Goal: Task Accomplishment & Management: Use online tool/utility

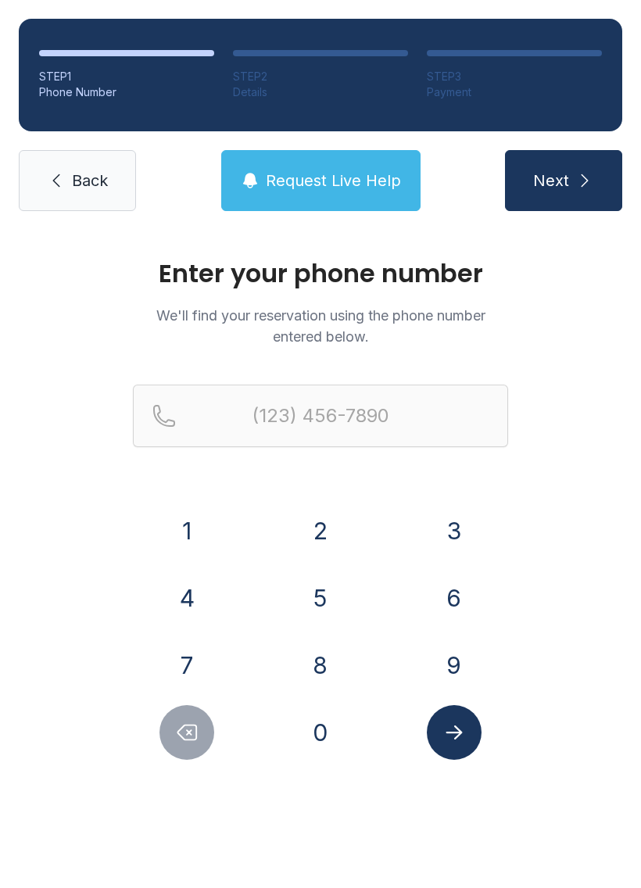
click at [436, 602] on button "6" at bounding box center [454, 598] width 55 height 55
click at [300, 724] on button "0" at bounding box center [320, 732] width 55 height 55
click at [439, 672] on button "9" at bounding box center [454, 665] width 55 height 55
click at [203, 657] on button "7" at bounding box center [187, 665] width 55 height 55
click at [316, 660] on button "8" at bounding box center [320, 665] width 55 height 55
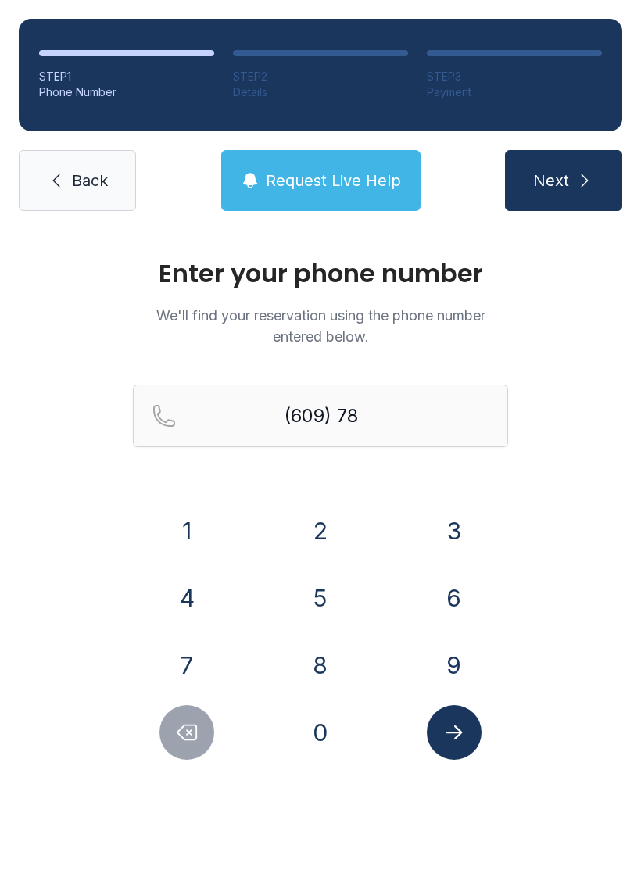
click at [320, 734] on button "0" at bounding box center [320, 732] width 55 height 55
click at [193, 588] on button "4" at bounding box center [187, 598] width 55 height 55
click at [203, 585] on button "4" at bounding box center [187, 598] width 55 height 55
click at [434, 534] on button "3" at bounding box center [454, 531] width 55 height 55
click at [448, 537] on button "3" at bounding box center [454, 531] width 55 height 55
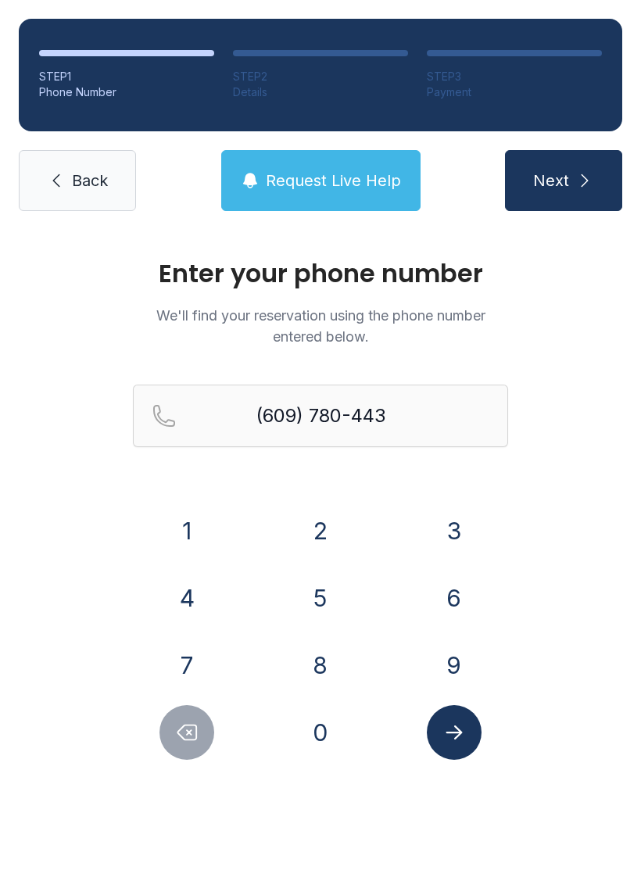
type input "[PHONE_NUMBER]"
click at [440, 721] on button "Submit lookup form" at bounding box center [454, 732] width 55 height 55
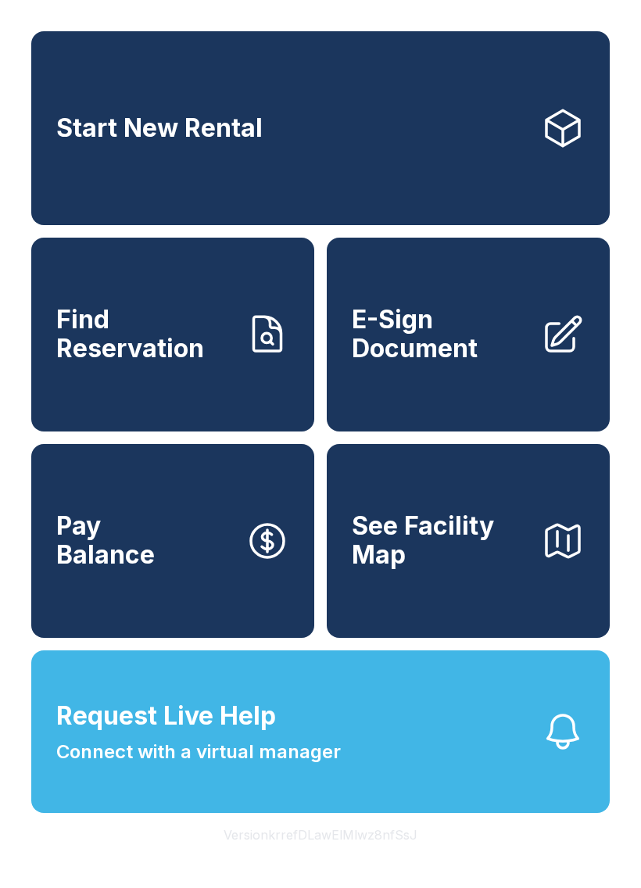
click at [138, 388] on link "Find Reservation" at bounding box center [172, 335] width 283 height 194
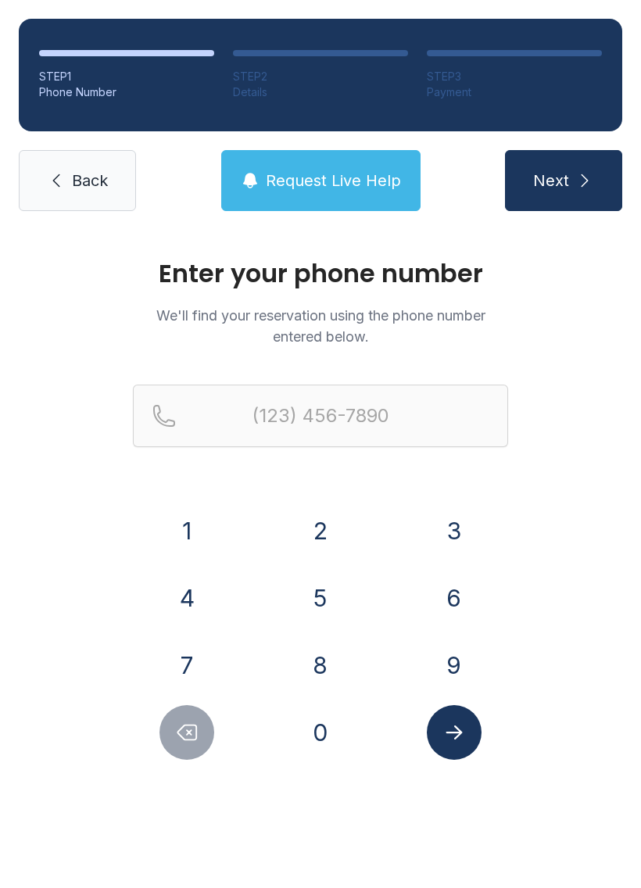
click at [314, 601] on button "5" at bounding box center [320, 598] width 55 height 55
click at [174, 538] on button "1" at bounding box center [187, 531] width 55 height 55
click at [317, 652] on button "8" at bounding box center [320, 665] width 55 height 55
click at [176, 520] on button "1" at bounding box center [187, 531] width 55 height 55
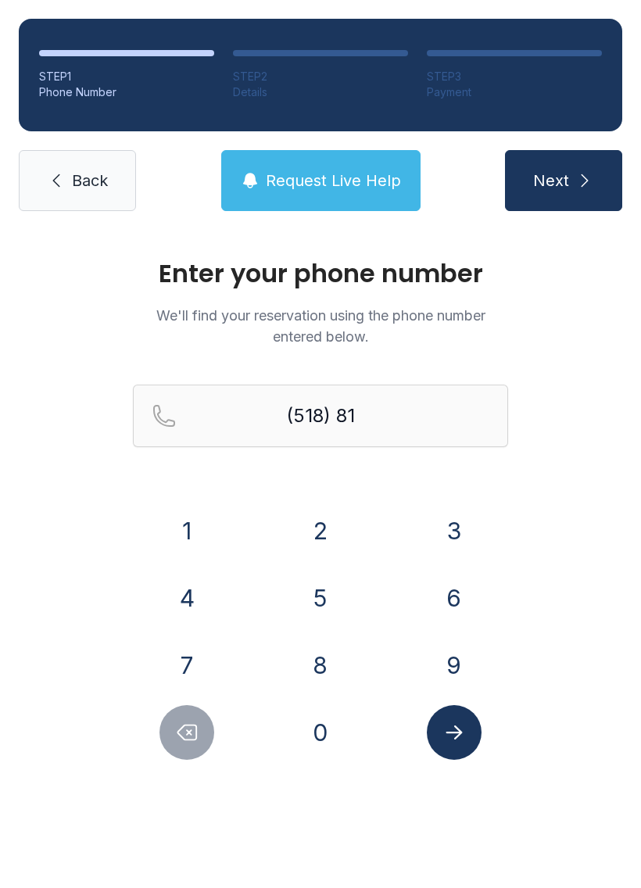
click at [325, 526] on button "2" at bounding box center [320, 531] width 55 height 55
click at [185, 528] on button "1" at bounding box center [187, 531] width 55 height 55
click at [447, 528] on button "3" at bounding box center [454, 531] width 55 height 55
click at [319, 662] on button "8" at bounding box center [320, 665] width 55 height 55
click at [318, 662] on button "8" at bounding box center [320, 665] width 55 height 55
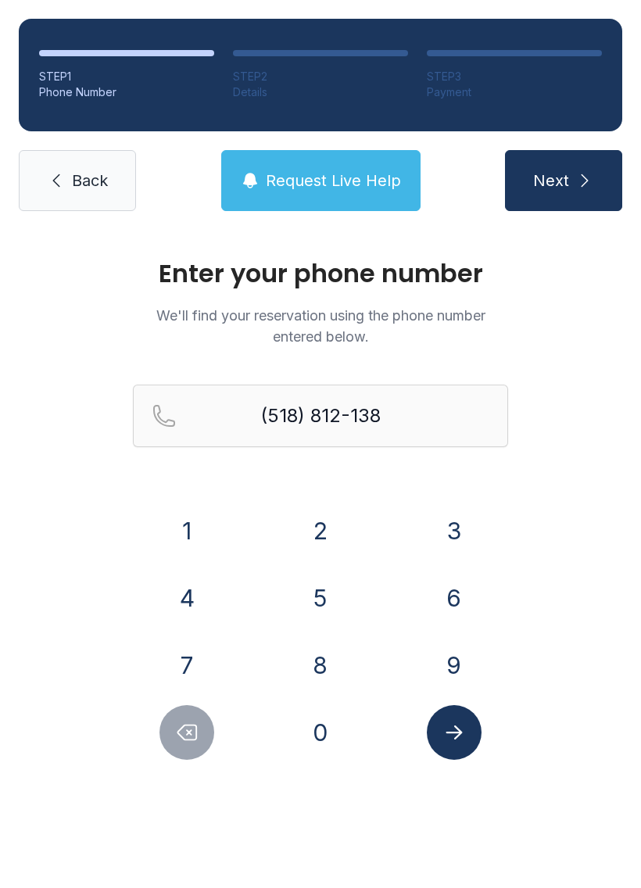
type input "[PHONE_NUMBER]"
click at [556, 160] on button "Next" at bounding box center [563, 180] width 117 height 61
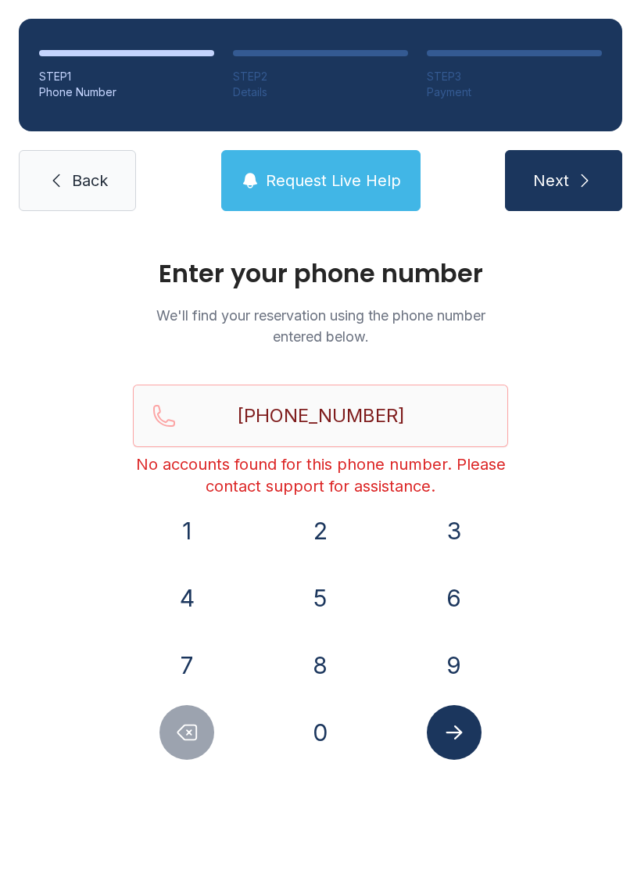
click at [455, 722] on icon "Submit lookup form" at bounding box center [454, 732] width 23 height 23
click at [47, 190] on link "Back" at bounding box center [77, 180] width 117 height 61
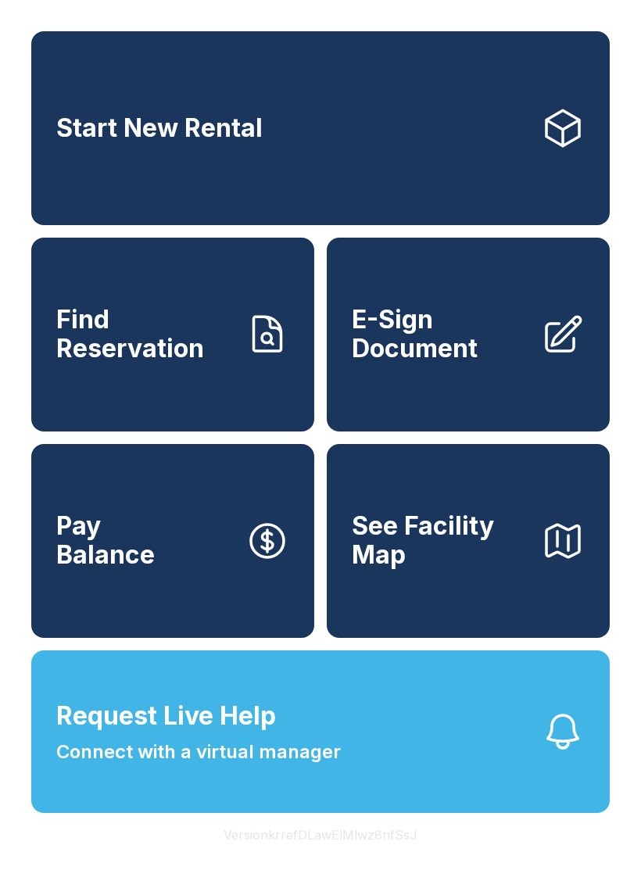
click at [452, 363] on span "E-Sign Document" at bounding box center [440, 334] width 177 height 57
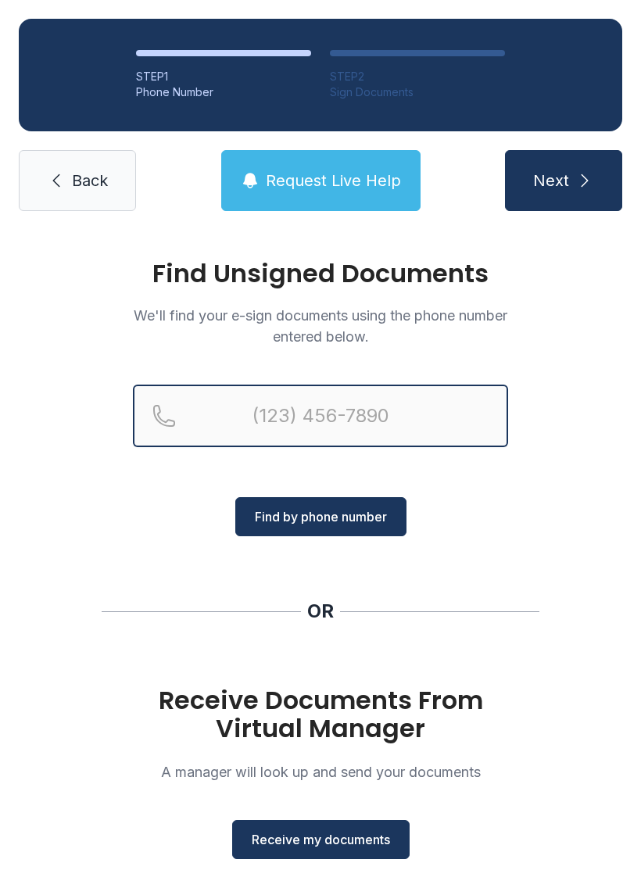
click at [178, 417] on input "Reservation phone number" at bounding box center [320, 416] width 375 height 63
type input "[PHONE_NUMBER]"
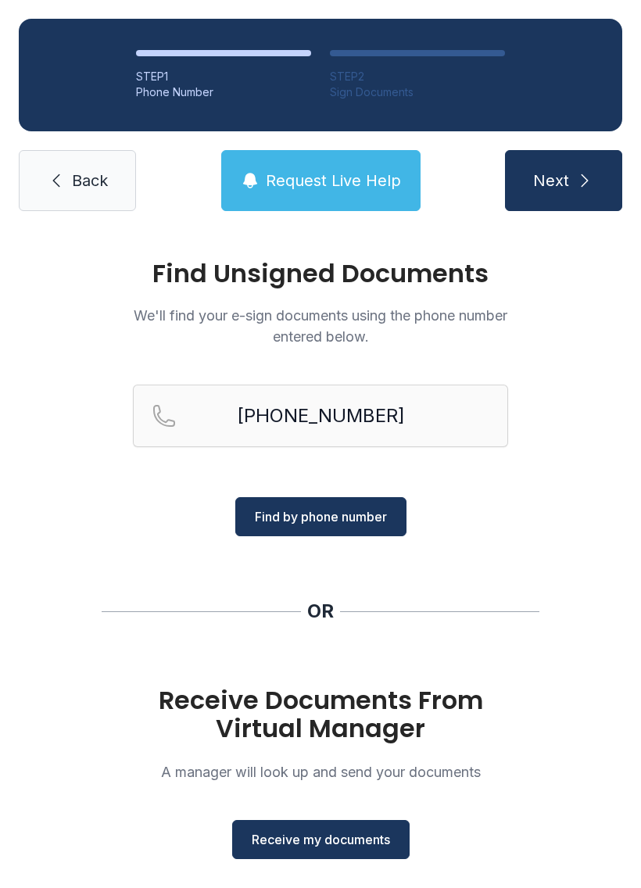
click at [350, 523] on span "Find by phone number" at bounding box center [321, 517] width 132 height 19
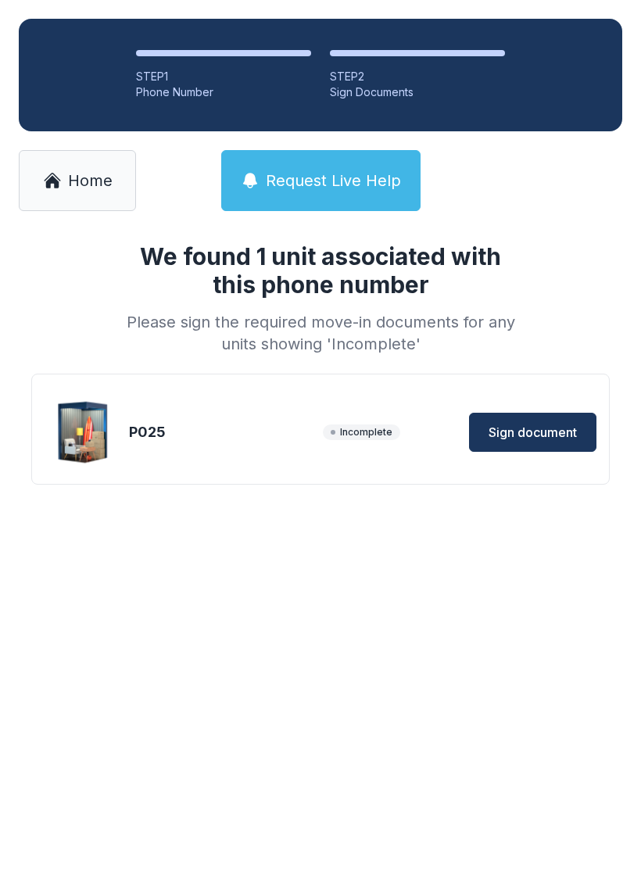
click at [361, 433] on span "Incomplete" at bounding box center [361, 433] width 77 height 16
click at [521, 429] on span "Sign document" at bounding box center [533, 432] width 88 height 19
